Goal: Task Accomplishment & Management: Manage account settings

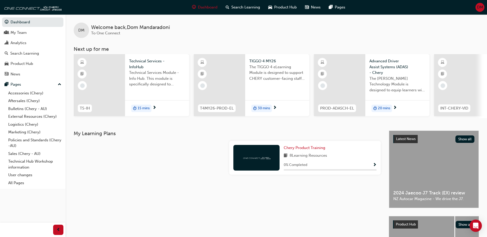
click at [481, 6] on span "DM" at bounding box center [480, 7] width 6 height 6
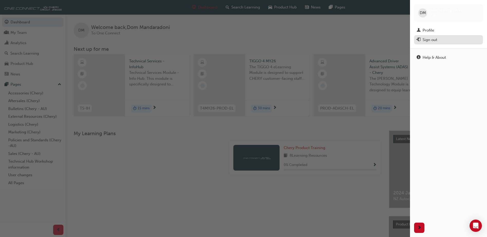
click at [429, 41] on div "Sign out" at bounding box center [430, 40] width 15 height 6
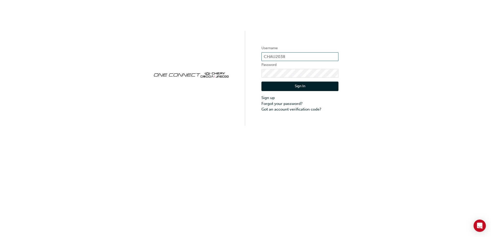
click at [287, 57] on input "CHAU2038" at bounding box center [300, 56] width 77 height 9
click at [290, 56] on input "CHAU2038" at bounding box center [300, 56] width 77 height 9
type input "CHAU2015"
click at [253, 79] on div "Username CHAU2015 Password Sign In Sign up Forgot your password? Got an account…" at bounding box center [245, 63] width 491 height 126
click button "Sign In" at bounding box center [300, 87] width 77 height 10
